Goal: Task Accomplishment & Management: Complete application form

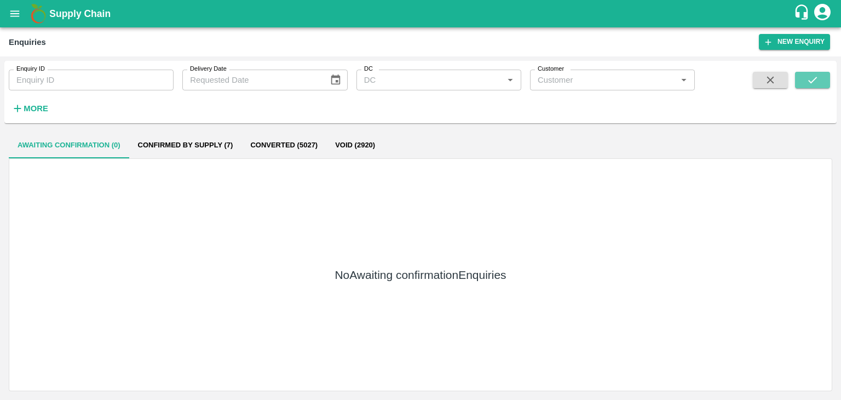
click at [803, 84] on button "submit" at bounding box center [812, 80] width 35 height 16
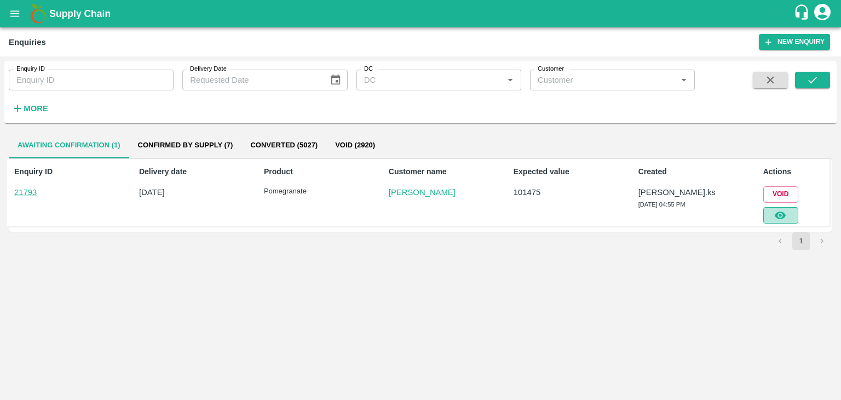
click at [793, 213] on button "button" at bounding box center [781, 215] width 35 height 16
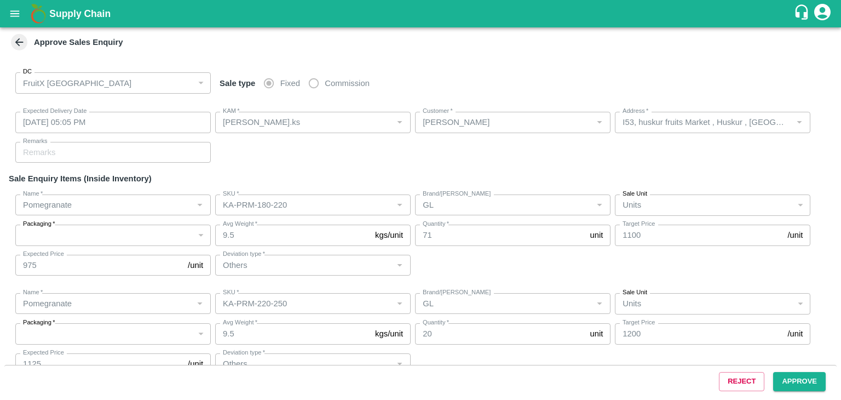
type input "[DATE] 05:05 PM"
type input "[PERSON_NAME].ks"
type input "[PERSON_NAME]"
type input "I53, huskur fruits Market , Huskur , [GEOGRAPHIC_DATA] , [GEOGRAPHIC_DATA] ([GE…"
type input "Pomegranate"
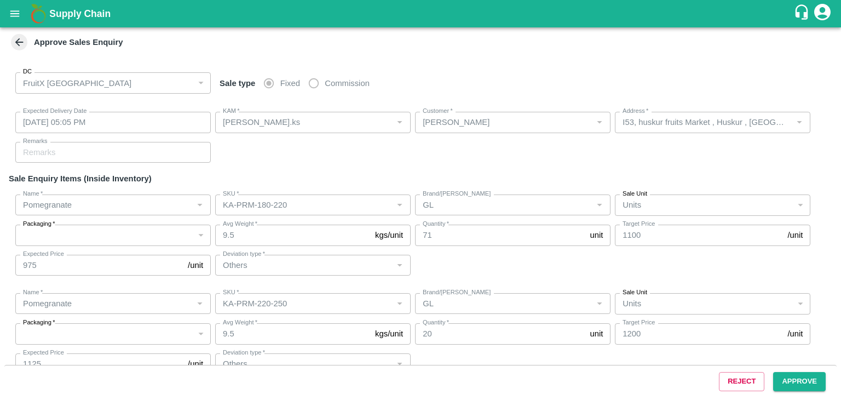
type input "KA-PRM-180-220"
type input "GL"
type input "Others"
type input "Pomegranate"
type input "KA-PRM-220-250"
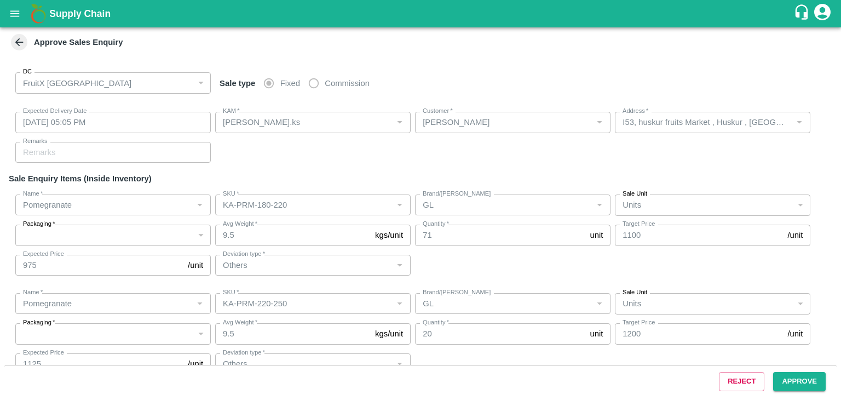
type input "GL"
type input "Others"
type input "Pomegranate"
type input "KA-PRM-180-220"
type input "GL"
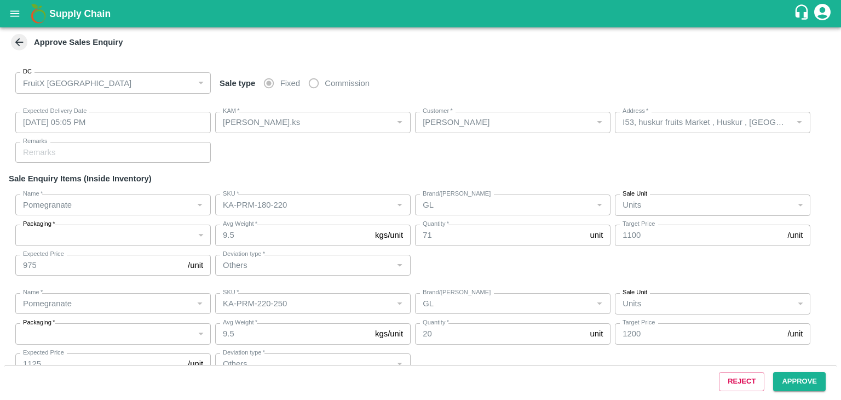
type input "Others"
click at [780, 376] on button "Approve" at bounding box center [799, 381] width 53 height 19
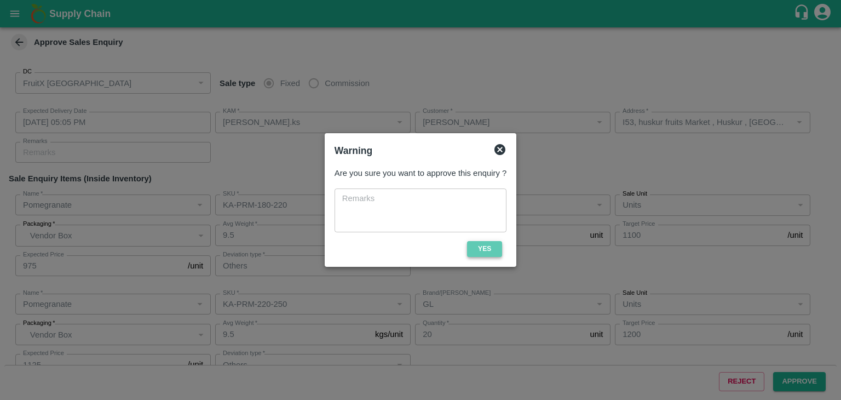
click at [493, 247] on button "Yes" at bounding box center [484, 249] width 35 height 16
